Goal: Task Accomplishment & Management: Manage account settings

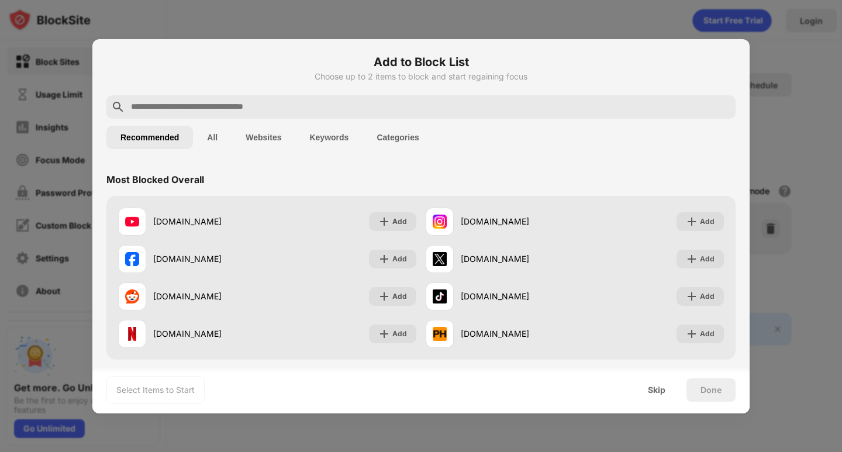
click at [215, 109] on input "text" at bounding box center [430, 107] width 601 height 14
click at [264, 383] on div "Select Items to Start Skip Done" at bounding box center [420, 390] width 657 height 47
click at [660, 394] on div "Skip" at bounding box center [657, 389] width 18 height 9
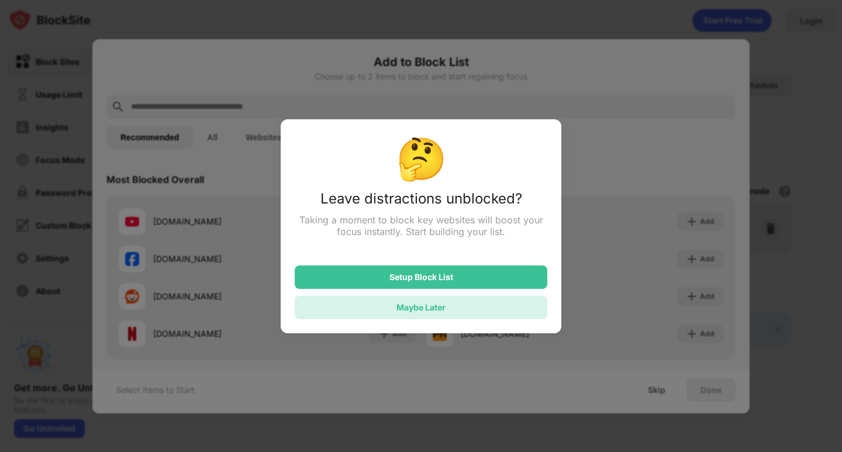
click at [481, 306] on div "Maybe Later" at bounding box center [421, 307] width 253 height 23
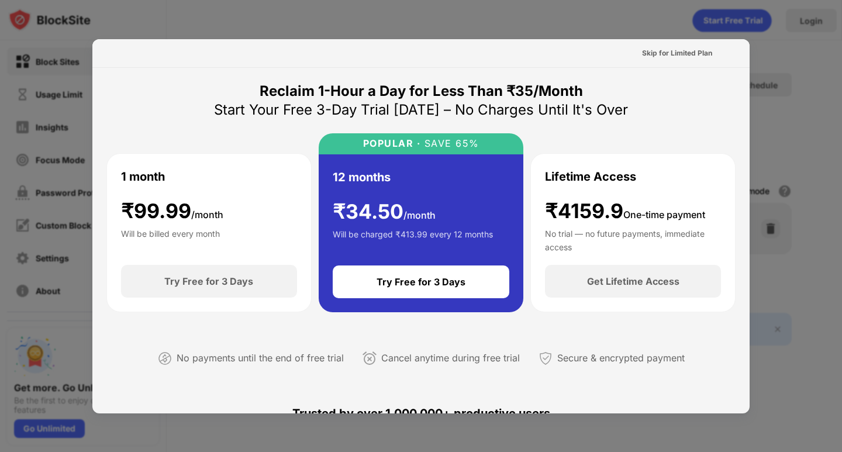
click at [668, 13] on div at bounding box center [421, 226] width 842 height 452
click at [668, 58] on div "Skip for Limited Plan" at bounding box center [677, 53] width 70 height 12
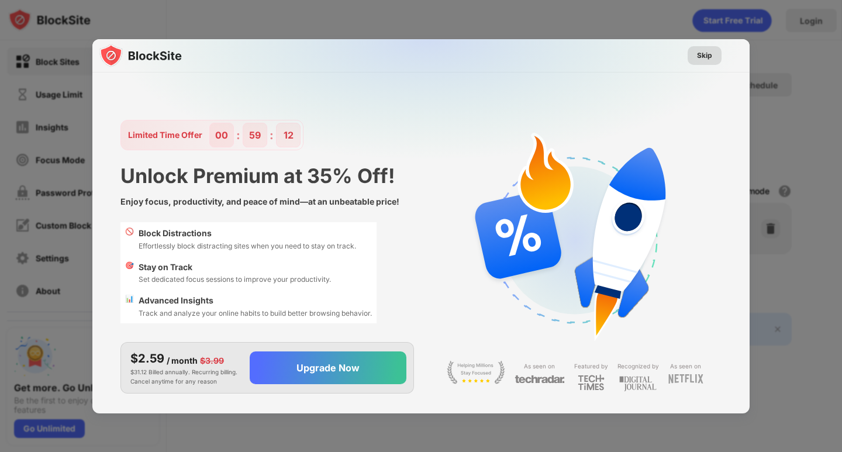
click at [702, 56] on div "Skip" at bounding box center [704, 56] width 15 height 12
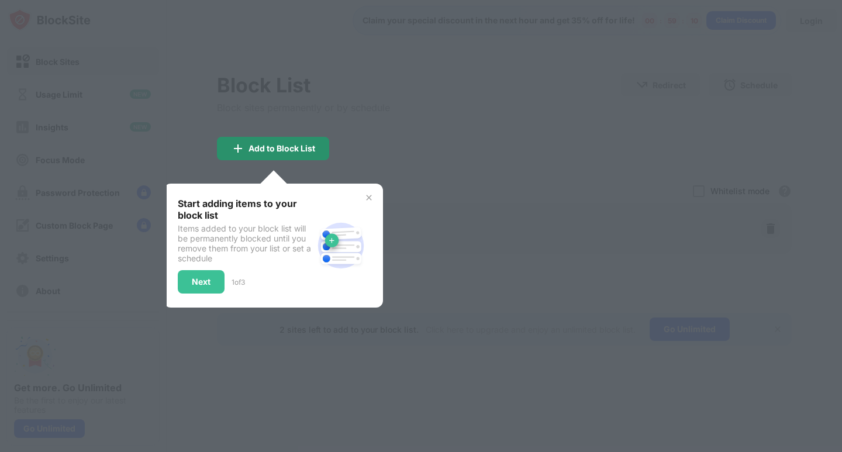
click at [270, 153] on div "Add to Block List" at bounding box center [282, 148] width 67 height 9
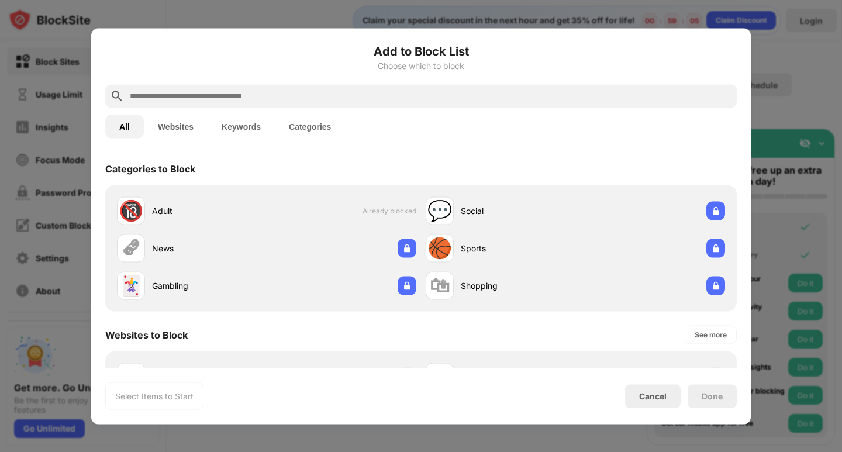
drag, startPoint x: 270, startPoint y: 195, endPoint x: 577, endPoint y: 357, distance: 347.2
click at [577, 357] on div "[DOMAIN_NAME] [DOMAIN_NAME] [DOMAIN_NAME] [DOMAIN_NAME] [DOMAIN_NAME] [DOMAIN_N…" at bounding box center [421, 451] width 632 height 201
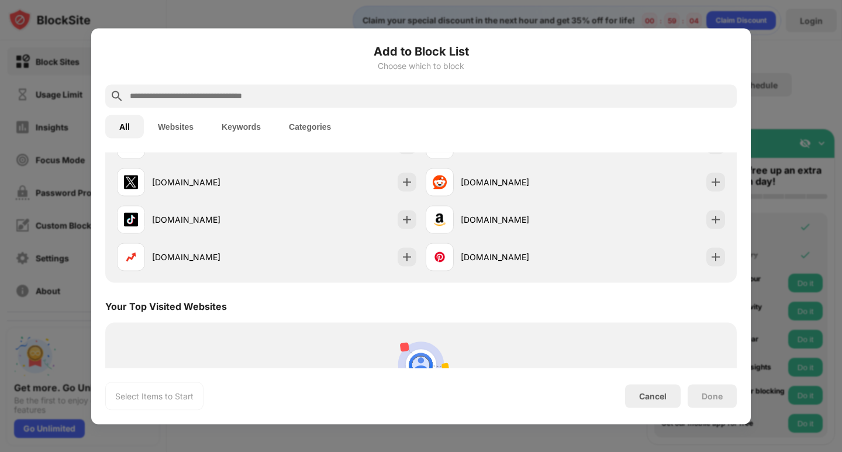
scroll to position [292, 0]
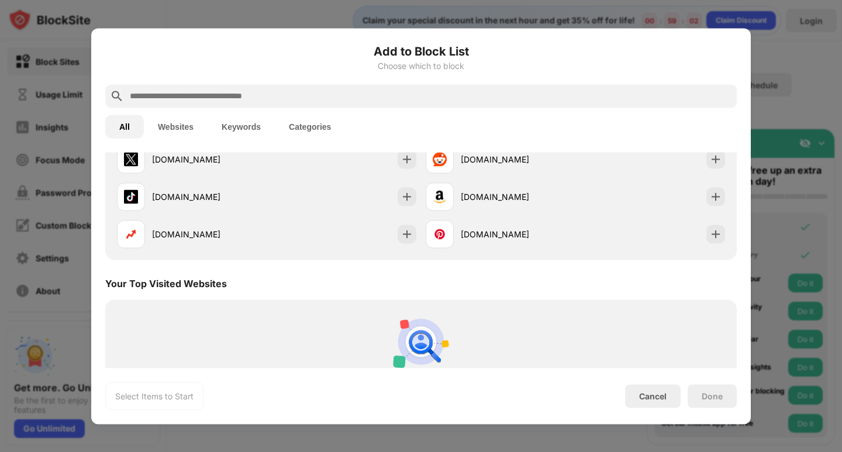
click at [188, 126] on button "Websites" at bounding box center [176, 126] width 64 height 23
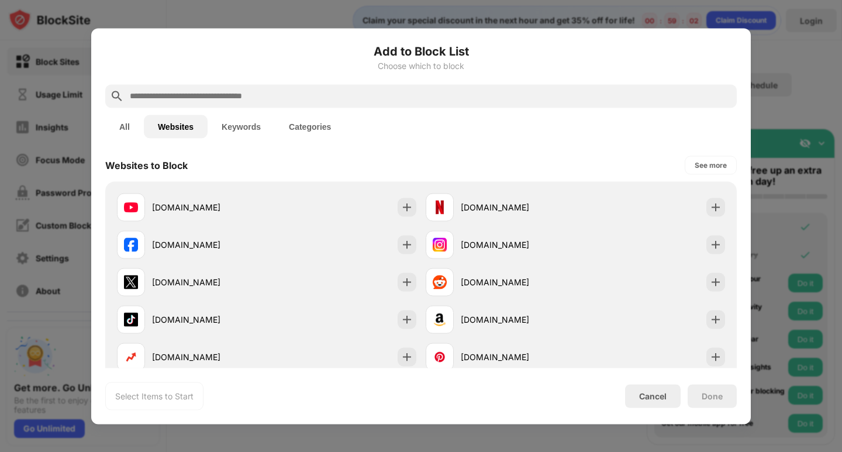
scroll to position [0, 0]
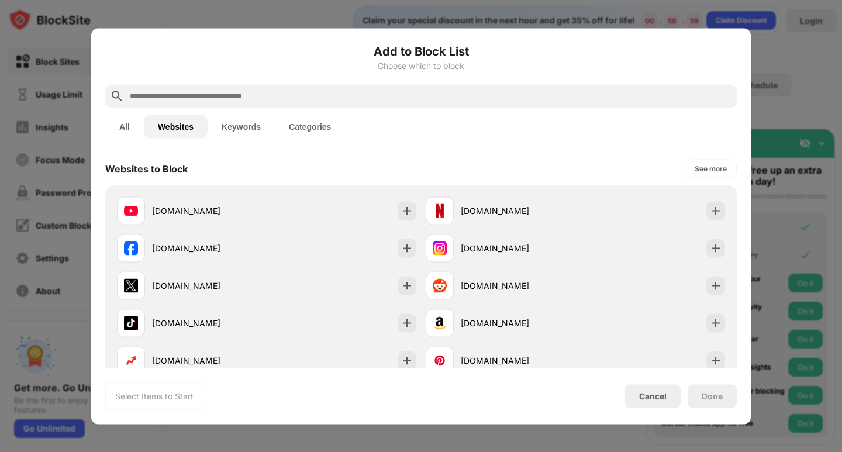
click at [810, 108] on div at bounding box center [421, 226] width 842 height 452
